Goal: Task Accomplishment & Management: Use online tool/utility

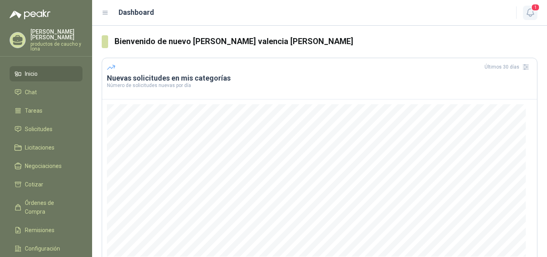
click at [535, 11] on span "1" at bounding box center [535, 8] width 9 height 8
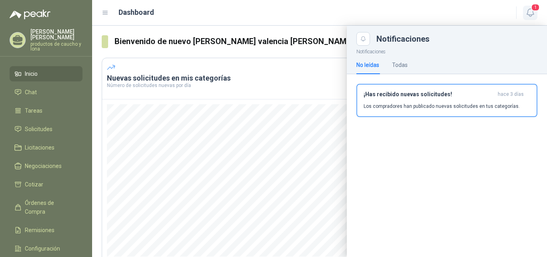
click at [535, 11] on span "1" at bounding box center [535, 8] width 9 height 8
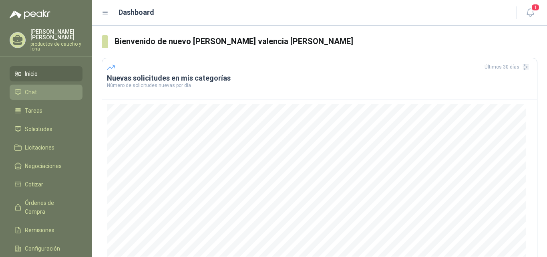
click at [32, 94] on span "Chat" at bounding box center [31, 92] width 12 height 9
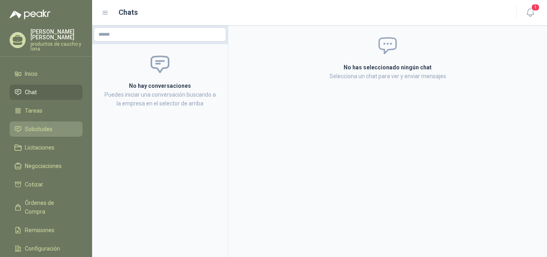
click at [47, 130] on span "Solicitudes" at bounding box center [39, 129] width 28 height 9
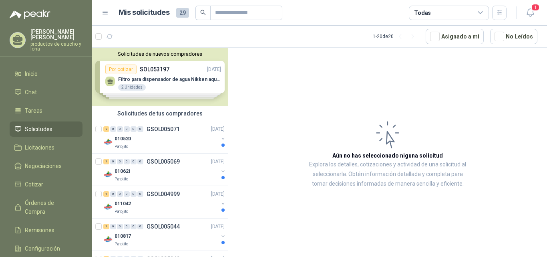
click at [146, 81] on div "Solicitudes de nuevos compradores Por cotizar SOL053197 [DATE] Filtro para disp…" at bounding box center [160, 77] width 136 height 58
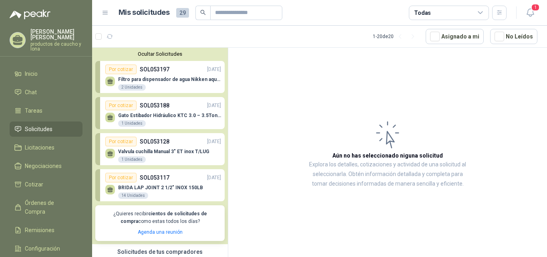
click at [156, 110] on div "Por cotizar SOL053188 [DATE]" at bounding box center [163, 106] width 116 height 10
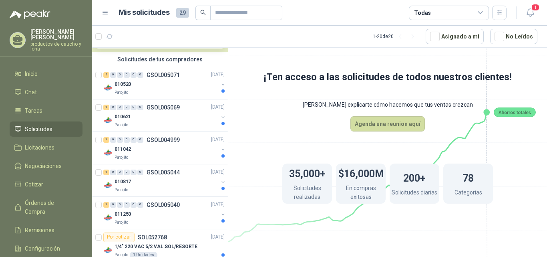
scroll to position [200, 0]
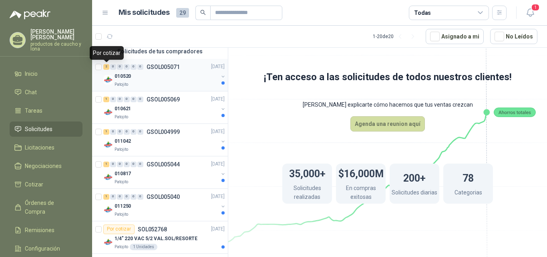
click at [105, 68] on div "2" at bounding box center [106, 67] width 6 height 6
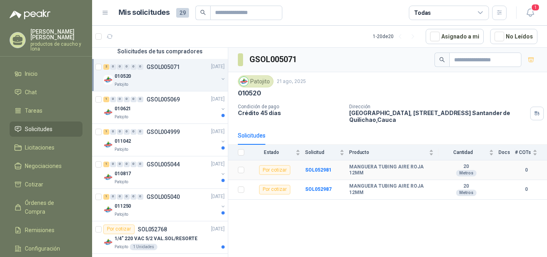
click at [270, 168] on div "Por cotizar" at bounding box center [274, 170] width 31 height 10
click at [317, 171] on b "SOL052981" at bounding box center [318, 170] width 26 height 6
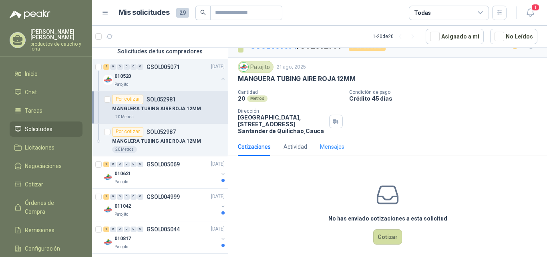
scroll to position [18, 0]
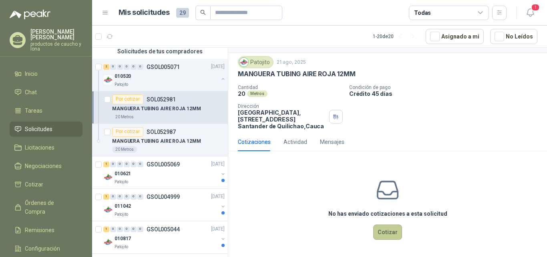
click at [383, 231] on button "Cotizar" at bounding box center [388, 231] width 29 height 15
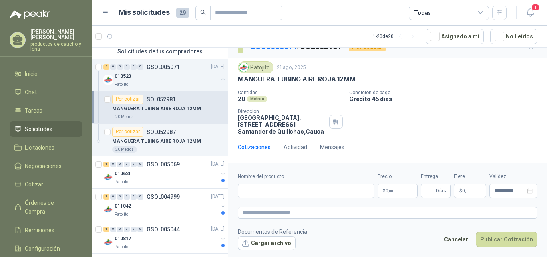
scroll to position [12, 0]
click at [282, 186] on input "Nombre del producto" at bounding box center [306, 191] width 137 height 14
type input "**********"
click at [396, 191] on p "$ 0 ,00" at bounding box center [398, 191] width 40 height 14
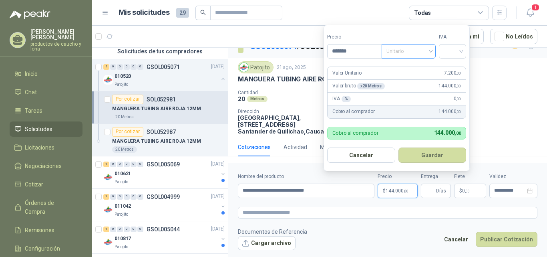
click at [431, 52] on span "Unitario" at bounding box center [409, 51] width 44 height 12
type input "*******"
click at [422, 64] on div "Unitario" at bounding box center [410, 67] width 41 height 9
click at [462, 50] on input "search" at bounding box center [453, 50] width 18 height 12
click at [458, 64] on div "19%" at bounding box center [454, 67] width 15 height 9
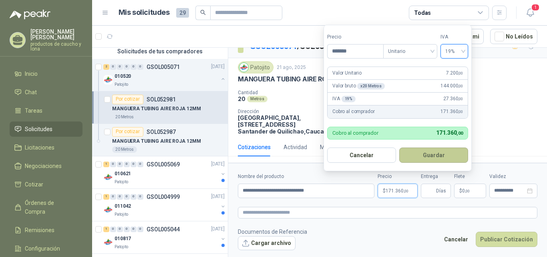
click at [435, 153] on button "Guardar" at bounding box center [434, 154] width 69 height 15
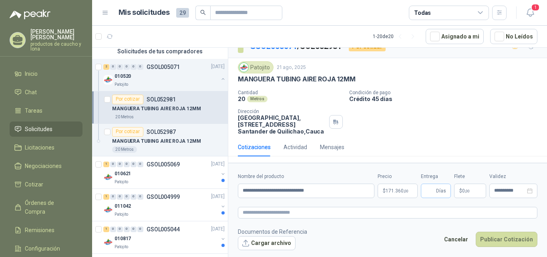
click at [442, 188] on span "Días" at bounding box center [441, 191] width 10 height 14
type input "*"
click at [263, 240] on button "Cargar archivo" at bounding box center [267, 243] width 58 height 14
click at [504, 242] on button "Publicar Cotización" at bounding box center [507, 239] width 62 height 15
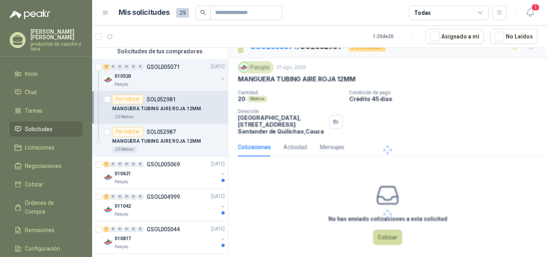
scroll to position [0, 0]
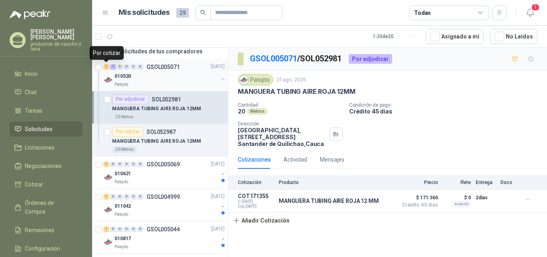
click at [105, 67] on div "1" at bounding box center [106, 67] width 6 height 6
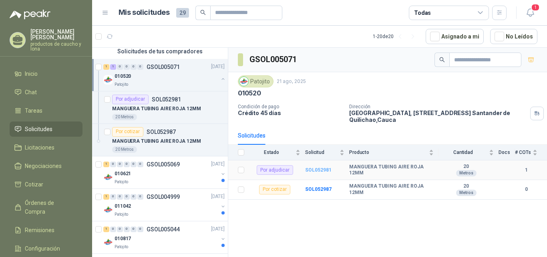
click at [315, 170] on b "SOL052981" at bounding box center [318, 170] width 26 height 6
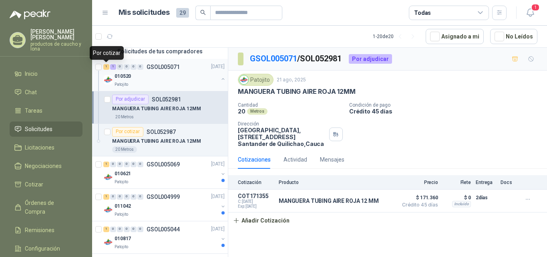
click at [106, 69] on div "1" at bounding box center [106, 67] width 6 height 6
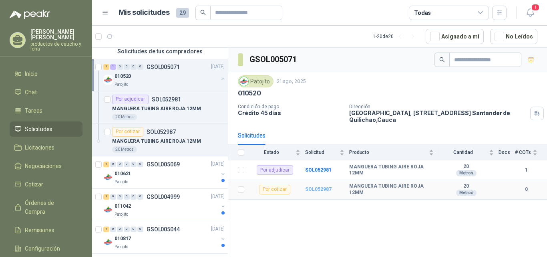
click at [318, 191] on b "SOL052987" at bounding box center [318, 189] width 26 height 6
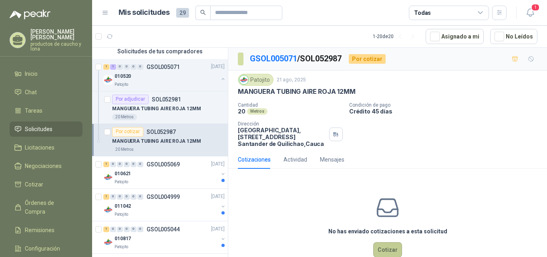
click at [384, 248] on button "Cotizar" at bounding box center [388, 249] width 29 height 15
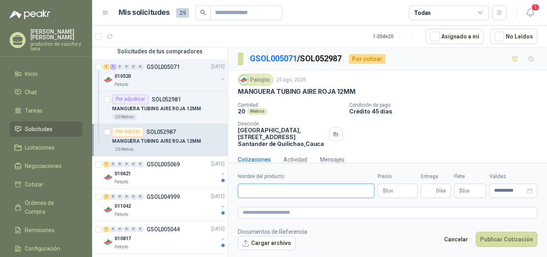
click at [306, 193] on input "Nombre del producto" at bounding box center [306, 191] width 137 height 14
type input "**********"
click at [396, 192] on p "$ 0 ,00" at bounding box center [398, 191] width 40 height 14
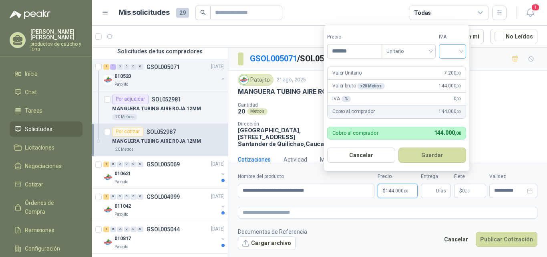
type input "*******"
click at [461, 53] on input "search" at bounding box center [453, 50] width 18 height 12
click at [457, 66] on div "19%" at bounding box center [454, 67] width 15 height 9
click at [430, 156] on button "Guardar" at bounding box center [434, 154] width 69 height 15
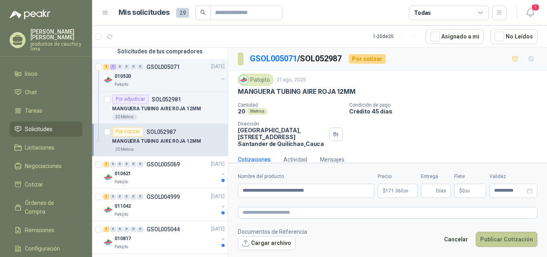
click at [513, 241] on button "Publicar Cotización" at bounding box center [507, 239] width 62 height 15
click at [437, 192] on span "Días" at bounding box center [441, 191] width 10 height 14
type input "*"
click at [502, 236] on button "Publicar Cotización" at bounding box center [507, 239] width 62 height 15
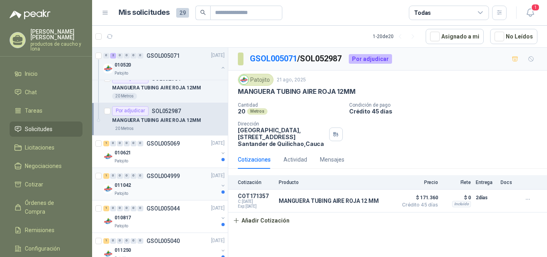
scroll to position [240, 0]
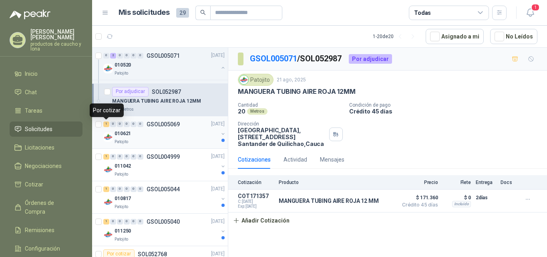
click at [106, 125] on div "1" at bounding box center [106, 124] width 6 height 6
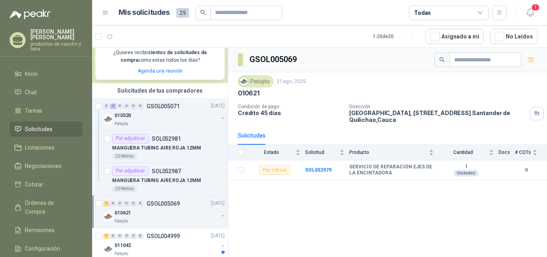
scroll to position [160, 0]
click at [136, 112] on div "010520" at bounding box center [167, 117] width 104 height 10
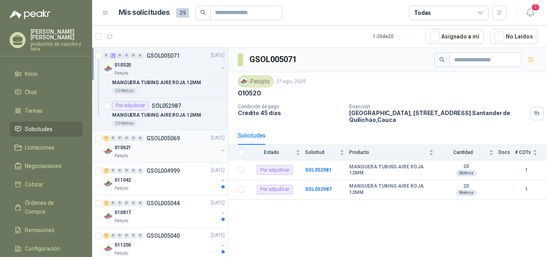
scroll to position [240, 0]
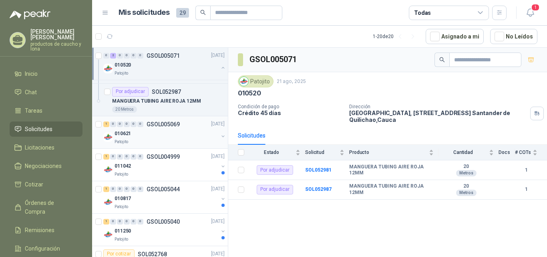
click at [137, 131] on div "010621" at bounding box center [167, 134] width 104 height 10
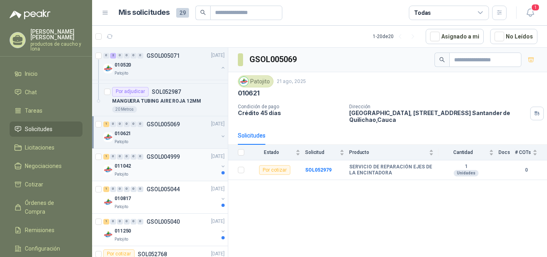
click at [132, 171] on div "011042" at bounding box center [167, 167] width 104 height 10
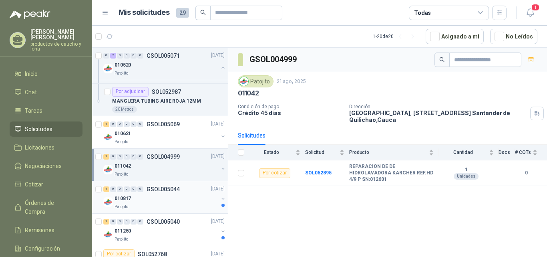
click at [117, 198] on p "010817" at bounding box center [123, 199] width 16 height 8
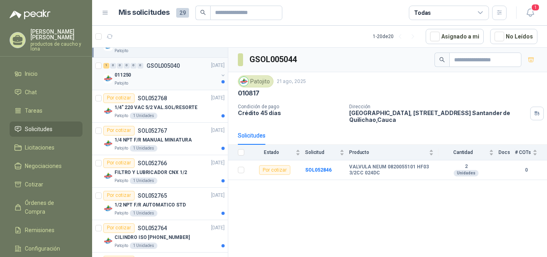
scroll to position [401, 0]
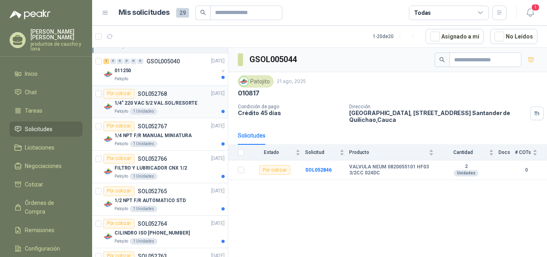
click at [159, 102] on p "1/4" 220 VAC 5/2 VAL.SOL/RESORTE" at bounding box center [156, 103] width 83 height 8
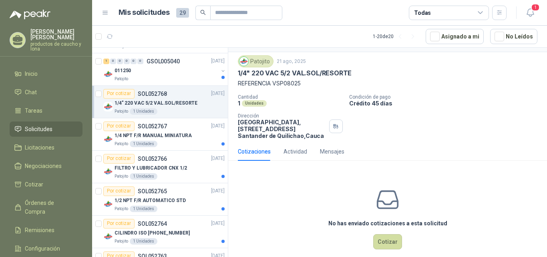
scroll to position [28, 0]
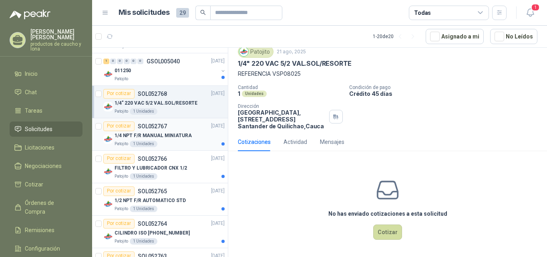
click at [156, 131] on div "Por cotizar SOL052767" at bounding box center [135, 126] width 64 height 10
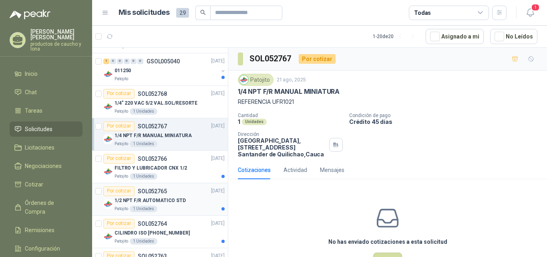
scroll to position [441, 0]
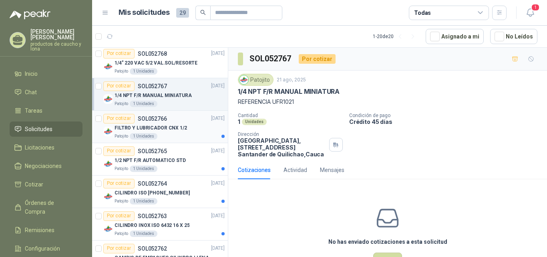
click at [166, 121] on div "Por cotizar SOL052766 [DATE]" at bounding box center [163, 119] width 121 height 10
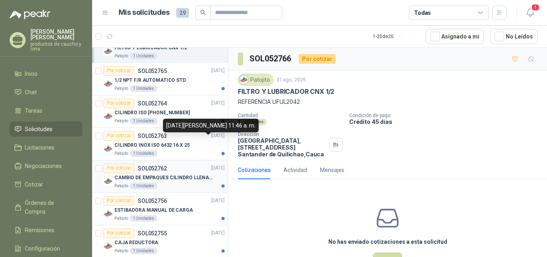
scroll to position [561, 0]
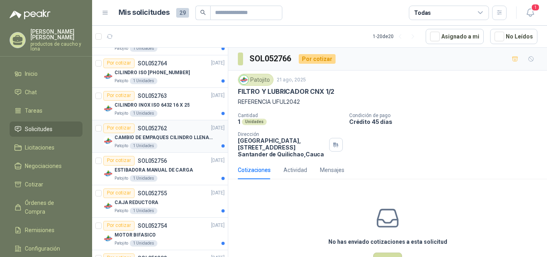
click at [174, 139] on p "CAMBIO DE EMPAQUES CILINDRO LLENADORA MANUALNUAL" at bounding box center [165, 138] width 100 height 8
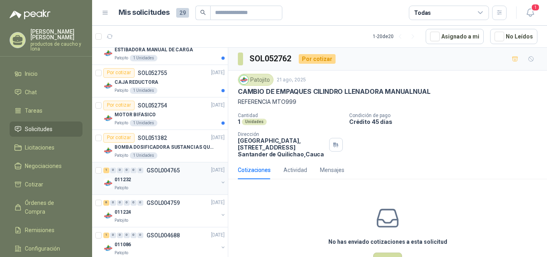
scroll to position [721, 0]
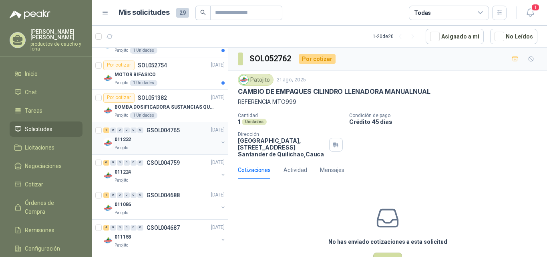
click at [157, 138] on div "011232" at bounding box center [167, 140] width 104 height 10
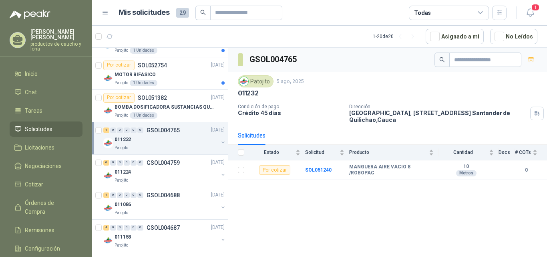
scroll to position [725, 0]
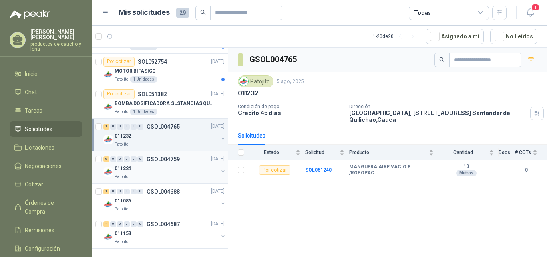
click at [157, 166] on div "011224" at bounding box center [167, 169] width 104 height 10
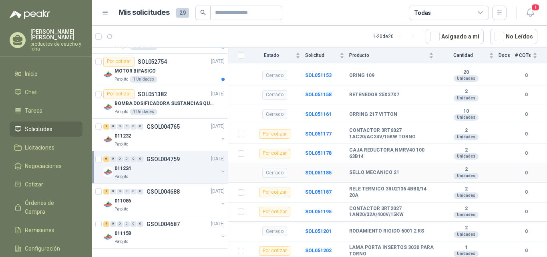
scroll to position [174, 0]
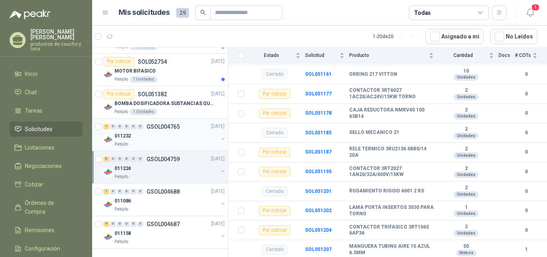
click at [143, 139] on div "011232" at bounding box center [167, 136] width 104 height 10
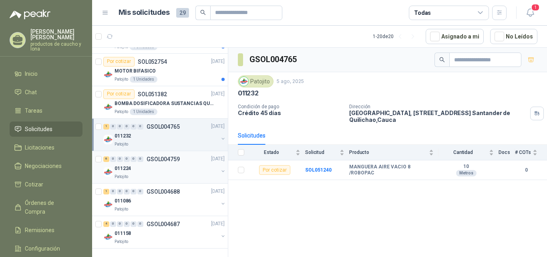
click at [142, 174] on div "Patojito" at bounding box center [167, 177] width 104 height 6
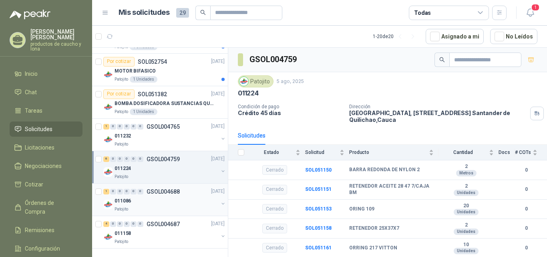
click at [146, 201] on div "011086" at bounding box center [167, 201] width 104 height 10
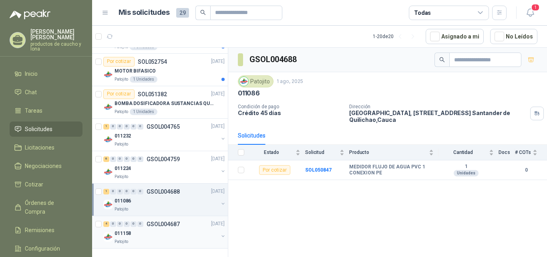
click at [155, 236] on div "011158" at bounding box center [167, 234] width 104 height 10
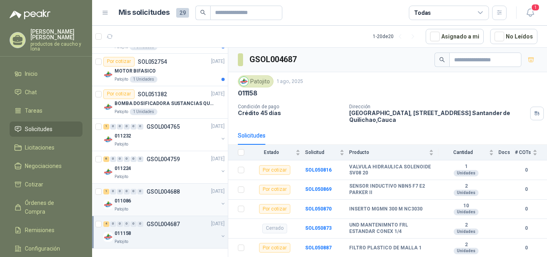
click at [135, 200] on div "011086" at bounding box center [167, 201] width 104 height 10
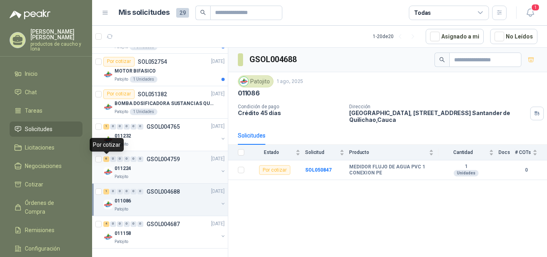
click at [105, 161] on div "6" at bounding box center [106, 159] width 6 height 6
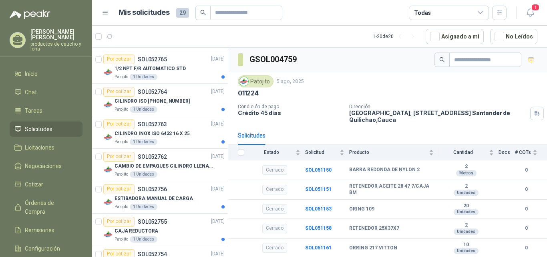
scroll to position [525, 0]
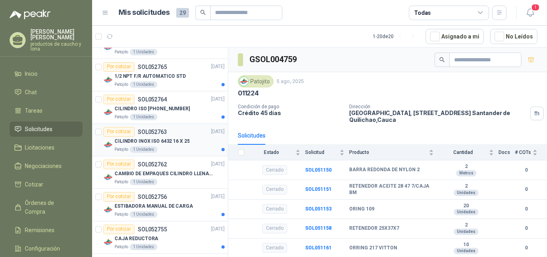
click at [138, 139] on p "CILINDRO INOX ISO 6432 16 X 25" at bounding box center [152, 141] width 75 height 8
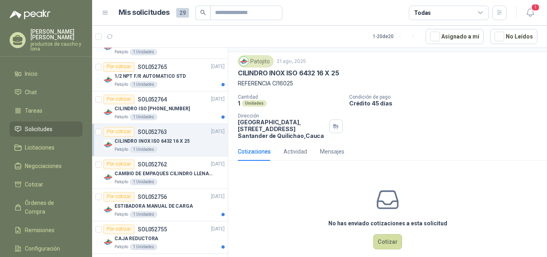
scroll to position [28, 0]
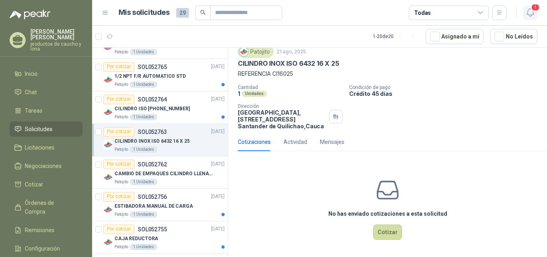
click at [530, 10] on icon "button" at bounding box center [531, 13] width 10 height 10
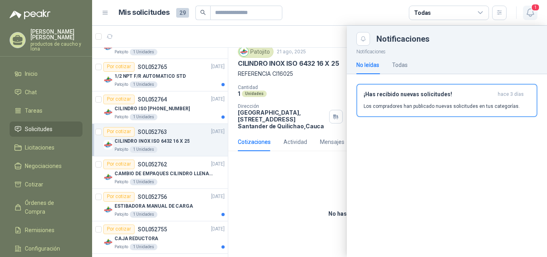
click at [530, 10] on icon "button" at bounding box center [531, 13] width 10 height 10
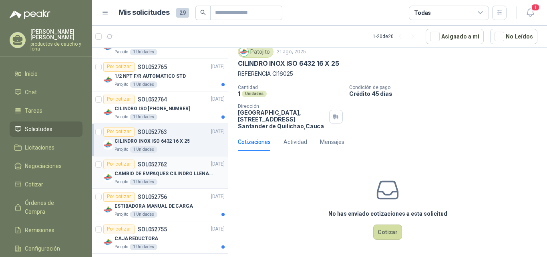
click at [174, 176] on p "CAMBIO DE EMPAQUES CILINDRO LLENADORA MANUALNUAL" at bounding box center [165, 174] width 100 height 8
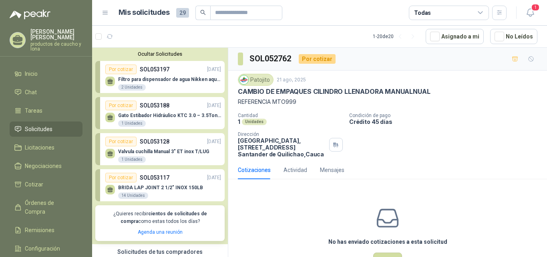
click at [164, 73] on p "SOL053197" at bounding box center [155, 69] width 30 height 9
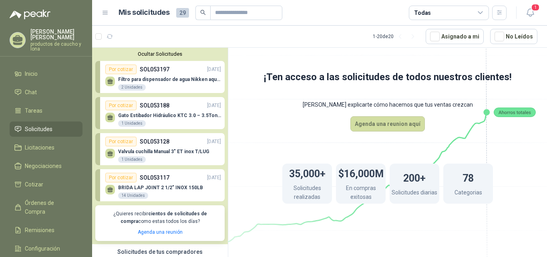
click at [150, 105] on p "SOL053188" at bounding box center [155, 105] width 30 height 9
click at [164, 111] on div "Gato Estibador Hidráulico KTC 3.0 – 3.5Ton 1.2mt HPT 1 Unidades" at bounding box center [163, 118] width 116 height 17
click at [160, 147] on div "Valvula cuchilla Manual 3" ET inox T/LUG 1 Unidades" at bounding box center [163, 154] width 116 height 17
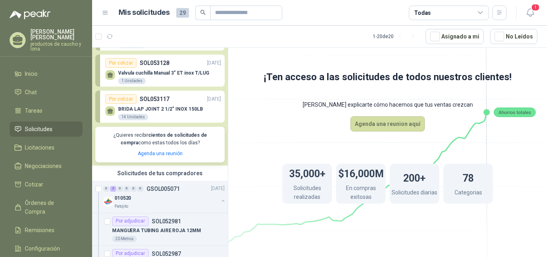
scroll to position [80, 0]
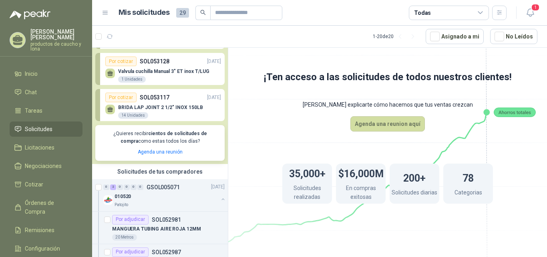
click at [164, 110] on p "BRIDA LAP JOINT 2 1/2" INOX 150LB" at bounding box center [160, 108] width 85 height 6
click at [134, 117] on div "14 Unidades" at bounding box center [133, 115] width 30 height 6
click at [164, 99] on p "SOL053117" at bounding box center [155, 97] width 30 height 9
click at [170, 68] on div "Valvula cuchilla Manual 3" ET inox T/LUG 1 Unidades" at bounding box center [163, 74] width 116 height 17
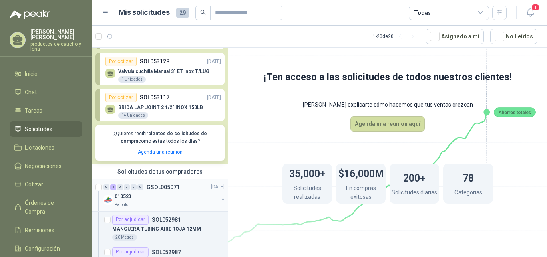
click at [178, 186] on p "GSOL005071" at bounding box center [163, 187] width 33 height 6
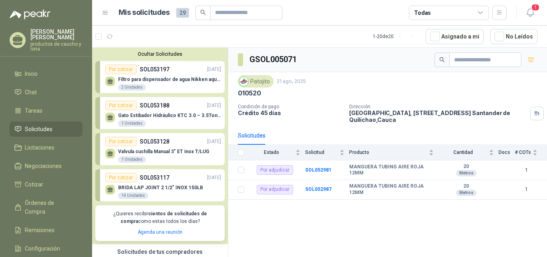
click at [145, 54] on button "Ocultar Solicitudes" at bounding box center [159, 54] width 129 height 6
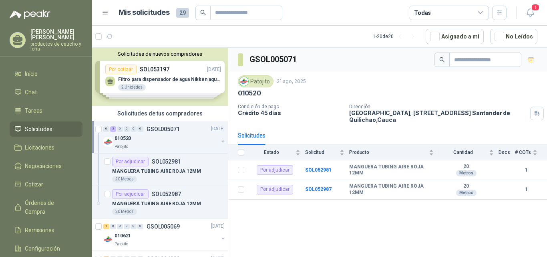
click at [146, 54] on button "Solicitudes de nuevos compradores" at bounding box center [159, 54] width 129 height 6
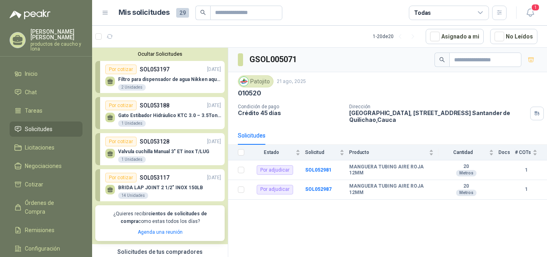
scroll to position [40, 0]
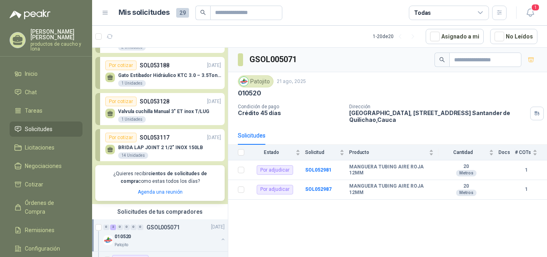
click at [121, 138] on div "Por cotizar" at bounding box center [120, 138] width 31 height 10
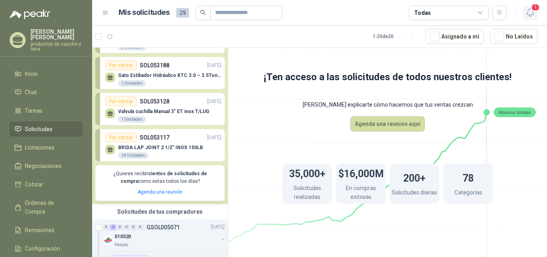
click at [529, 9] on icon "button" at bounding box center [530, 13] width 7 height 8
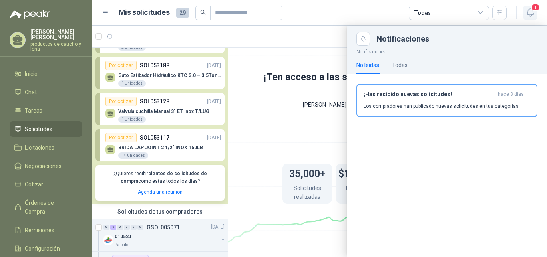
click at [529, 9] on icon "button" at bounding box center [530, 13] width 7 height 8
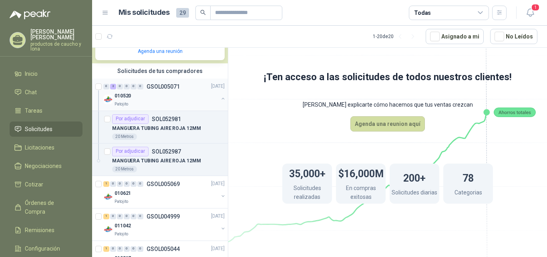
scroll to position [200, 0]
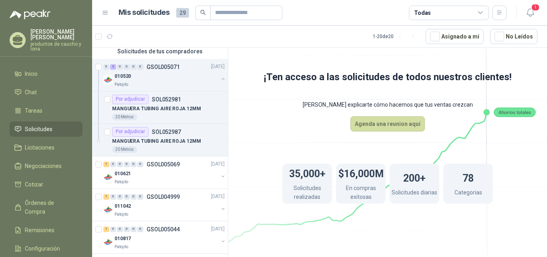
click at [482, 13] on icon at bounding box center [481, 13] width 4 height 2
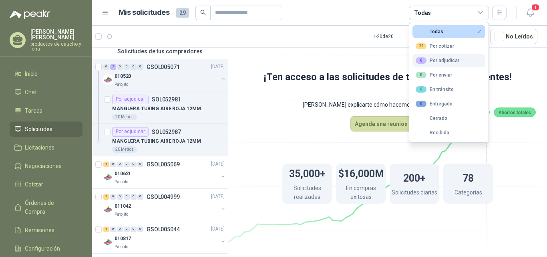
click at [449, 59] on div "0 Por adjudicar" at bounding box center [438, 60] width 44 height 6
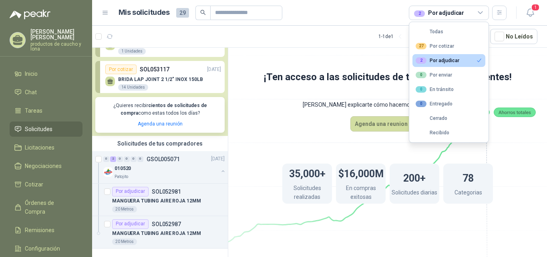
scroll to position [109, 0]
click at [448, 87] on div "0 En tránsito" at bounding box center [435, 89] width 38 height 6
click at [447, 29] on button "Todas" at bounding box center [449, 31] width 73 height 13
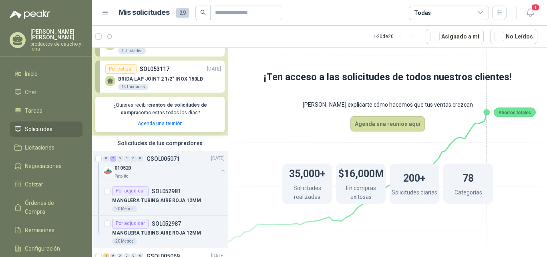
scroll to position [200, 0]
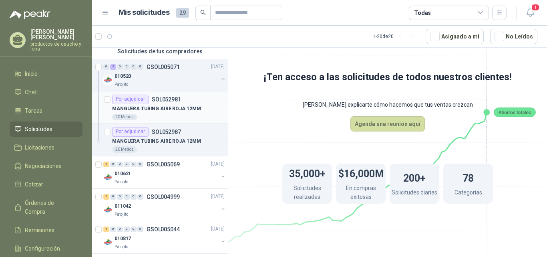
click at [173, 100] on p "SOL052981" at bounding box center [166, 100] width 29 height 6
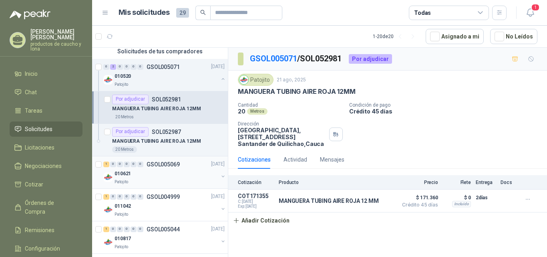
scroll to position [240, 0]
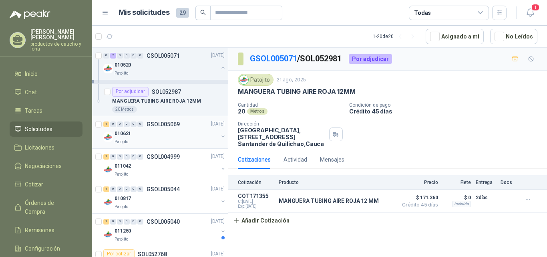
click at [159, 128] on div "1 0 0 0 0 0 GSOL005069 [DATE]" at bounding box center [164, 124] width 123 height 10
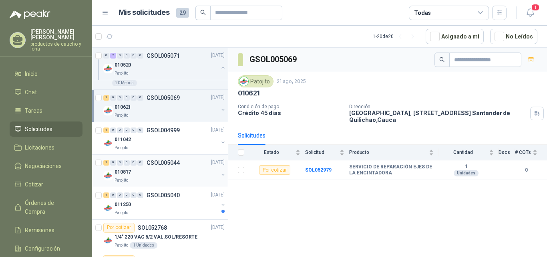
scroll to position [281, 0]
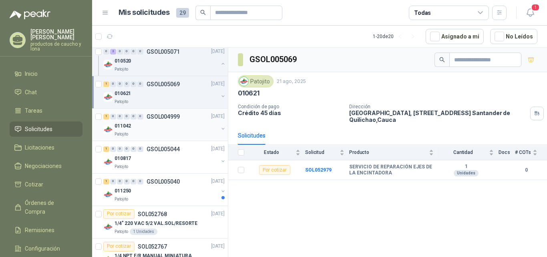
click at [160, 121] on div "011042" at bounding box center [167, 126] width 104 height 10
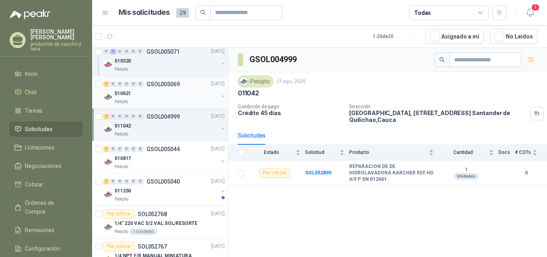
click at [154, 84] on p "GSOL005069" at bounding box center [163, 84] width 33 height 6
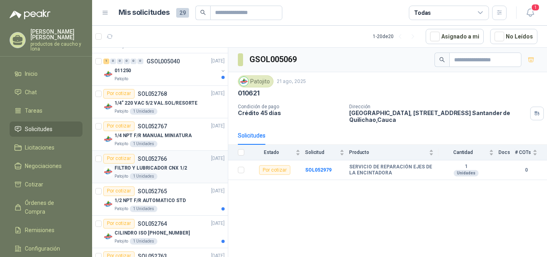
scroll to position [361, 0]
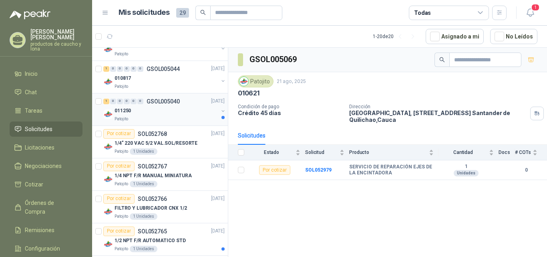
click at [147, 113] on div "011250" at bounding box center [167, 111] width 104 height 10
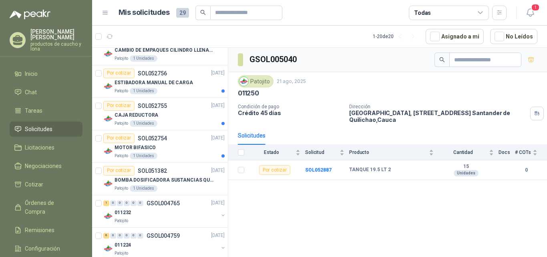
scroll to position [725, 0]
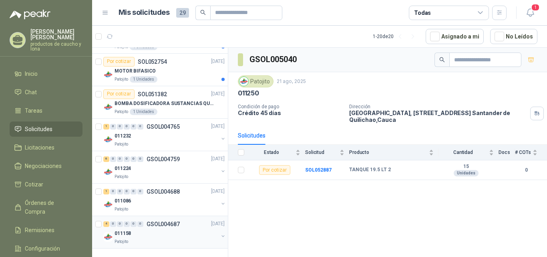
click at [147, 229] on div "011158" at bounding box center [167, 234] width 104 height 10
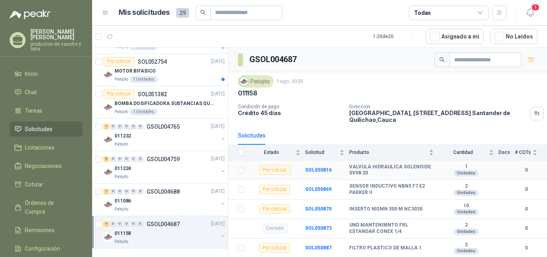
click at [384, 164] on b "VALVULA HIDRAULICA SOLENOIDE SV08 20" at bounding box center [391, 170] width 85 height 12
click at [321, 170] on b "SOL050816" at bounding box center [318, 170] width 26 height 6
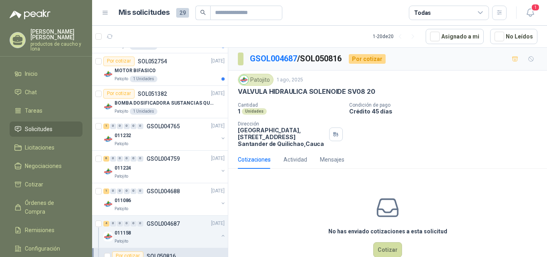
scroll to position [18, 0]
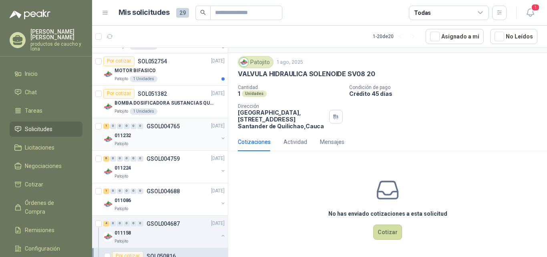
click at [142, 139] on div "011232" at bounding box center [167, 136] width 104 height 10
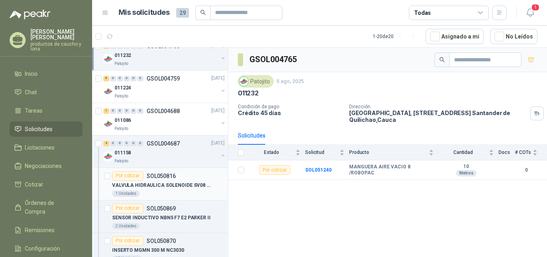
scroll to position [888, 0]
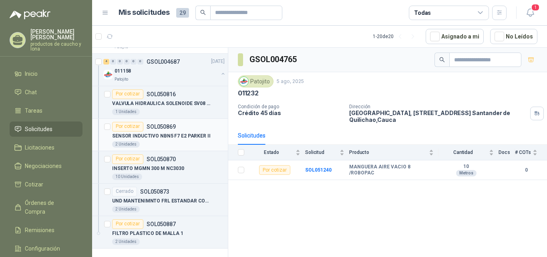
click at [166, 135] on p "SENSOR INDUCTIVO NBN5 F7 E2 PARKER II" at bounding box center [161, 136] width 99 height 8
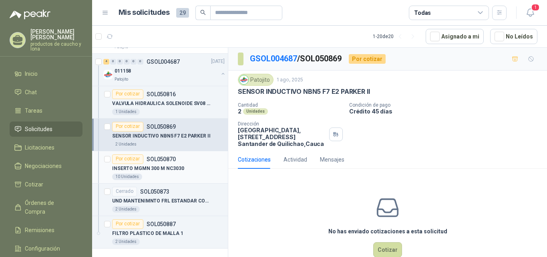
click at [162, 170] on p "INSERTO MGMN 300 M NC3030" at bounding box center [148, 169] width 72 height 8
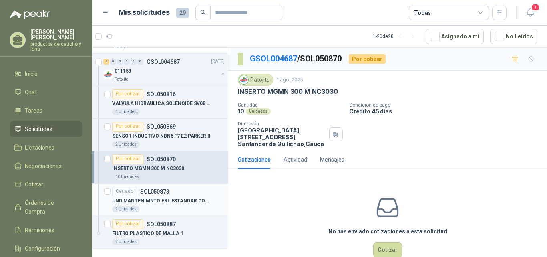
click at [143, 201] on p "UND MANTENIMNTO FRL ESTANDAR CONEX 1/4" at bounding box center [162, 201] width 100 height 8
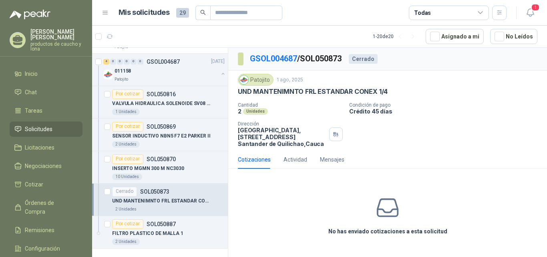
click at [104, 10] on icon at bounding box center [105, 12] width 7 height 7
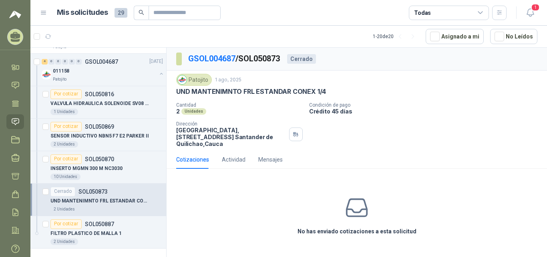
click at [44, 13] on icon at bounding box center [43, 12] width 7 height 7
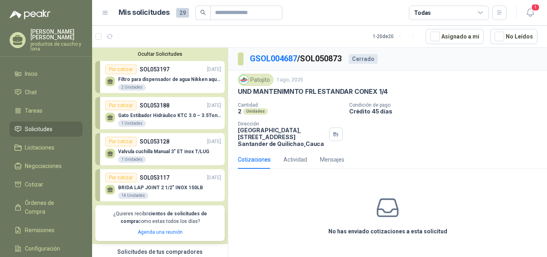
click at [153, 113] on p "Gato Estibador Hidráulico KTC 3.0 – 3.5Ton 1.2mt HPT" at bounding box center [169, 116] width 103 height 6
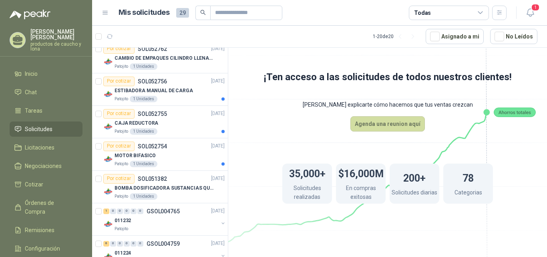
scroll to position [641, 0]
click at [111, 116] on div "Por cotizar" at bounding box center [118, 113] width 31 height 10
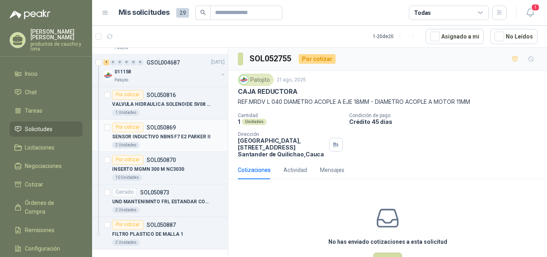
scroll to position [888, 0]
click at [129, 225] on div "Por cotizar" at bounding box center [127, 224] width 31 height 10
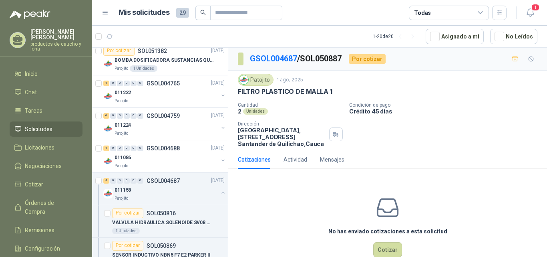
scroll to position [888, 0]
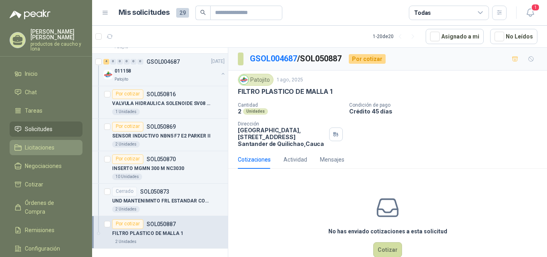
click at [44, 150] on span "Licitaciones" at bounding box center [40, 147] width 30 height 9
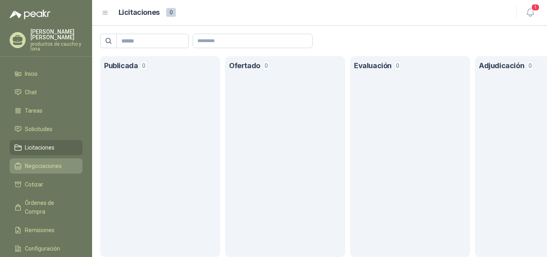
click at [45, 166] on span "Negociaciones" at bounding box center [43, 166] width 37 height 9
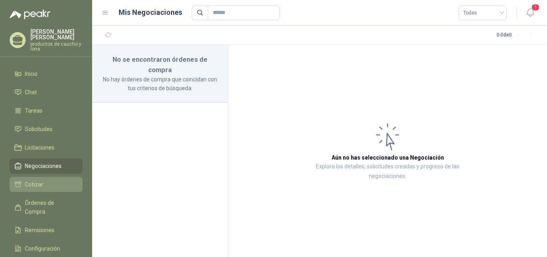
click at [38, 183] on span "Cotizar" at bounding box center [34, 184] width 18 height 9
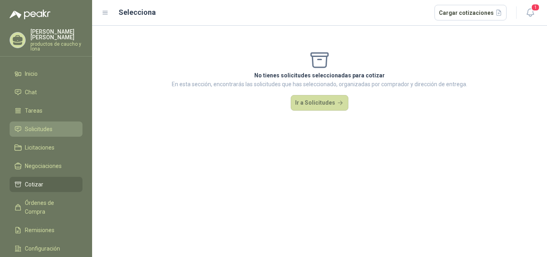
click at [49, 126] on span "Solicitudes" at bounding box center [39, 129] width 28 height 9
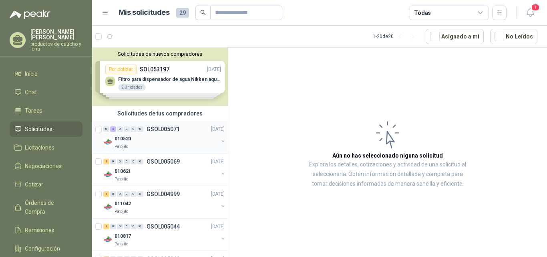
click at [113, 127] on div "2" at bounding box center [113, 129] width 6 height 6
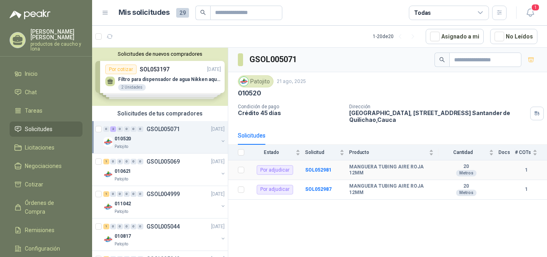
click at [333, 170] on td "SOL052981" at bounding box center [327, 170] width 44 height 20
click at [322, 170] on b "SOL052981" at bounding box center [318, 170] width 26 height 6
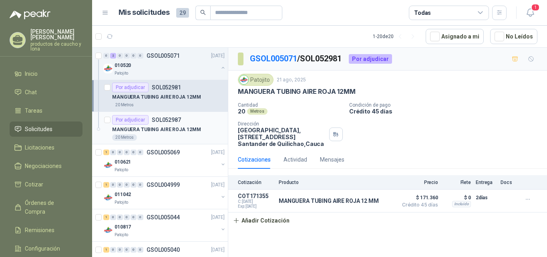
scroll to position [80, 0]
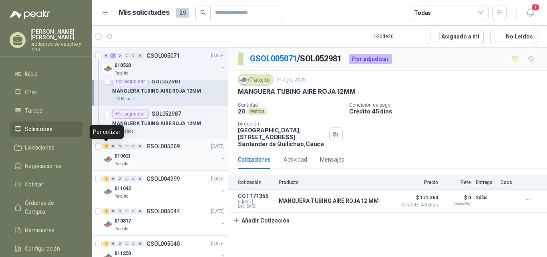
click at [106, 147] on div "1" at bounding box center [106, 146] width 6 height 6
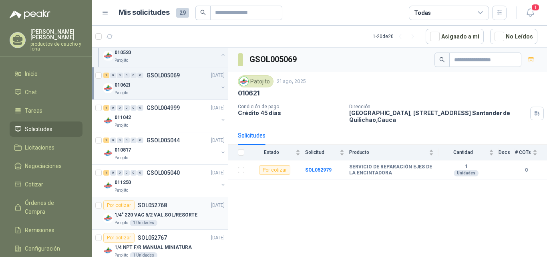
scroll to position [160, 0]
